Goal: Navigation & Orientation: Find specific page/section

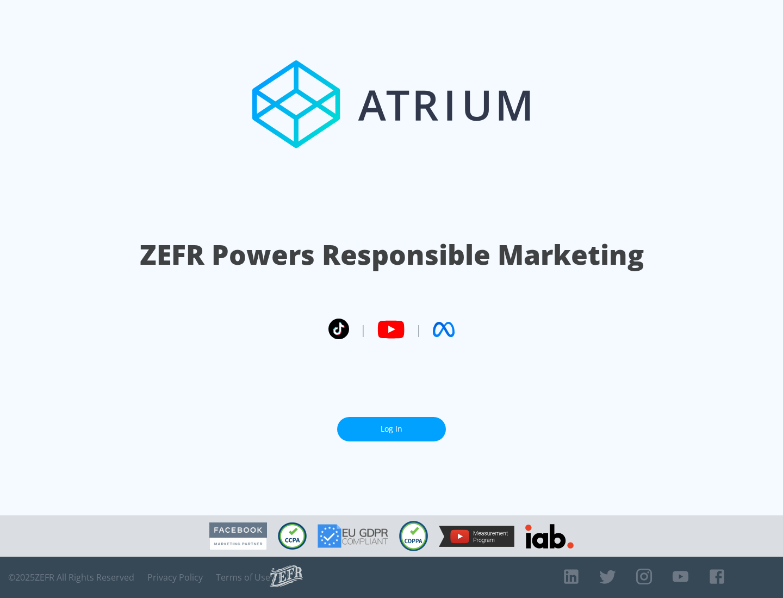
click at [391, 429] on link "Log In" at bounding box center [391, 429] width 109 height 24
